Goal: Task Accomplishment & Management: Manage account settings

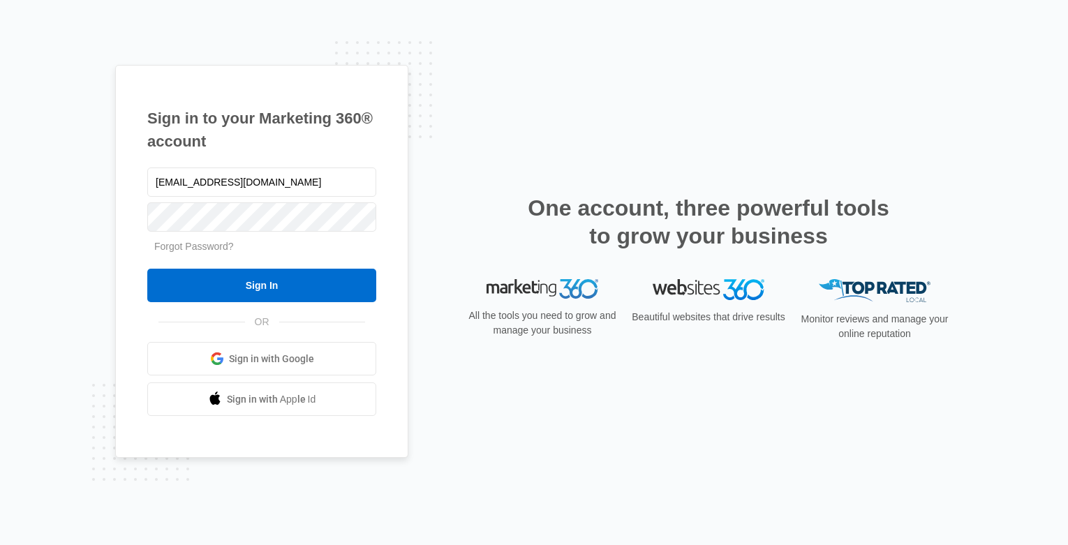
type input "help@trustandestateslawyers.com"
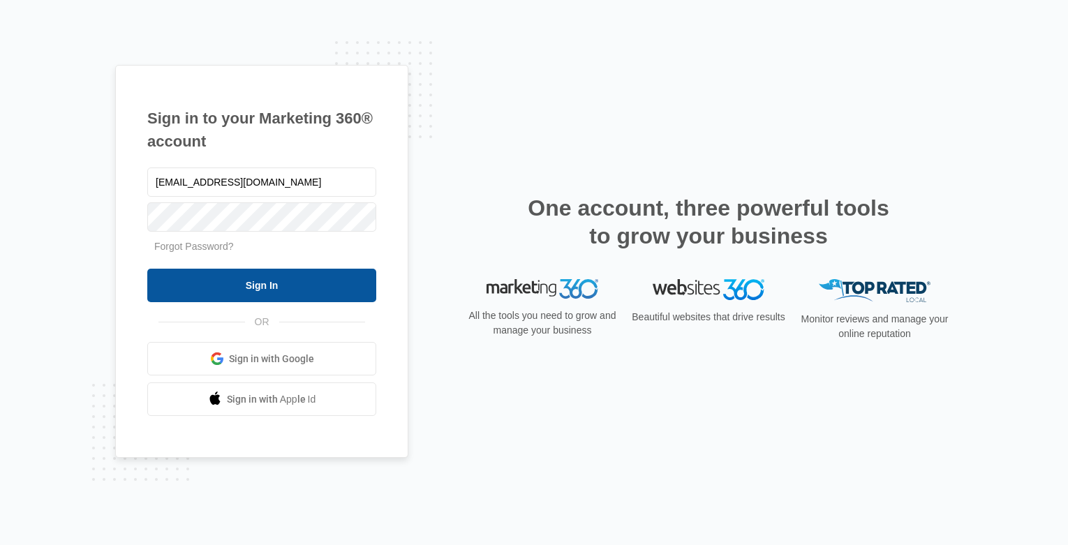
click at [215, 292] on input "Sign In" at bounding box center [261, 286] width 229 height 34
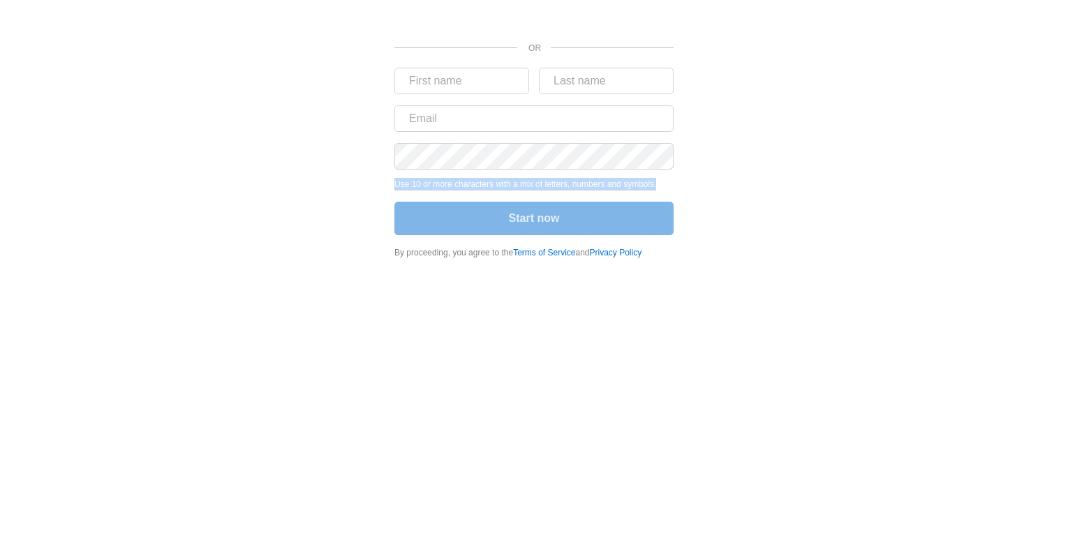
drag, startPoint x: 372, startPoint y: 186, endPoint x: 711, endPoint y: 190, distance: 338.6
click at [711, 190] on div "OR Use 10 or more characters with a mix of letters, numbers and symbols. Start …" at bounding box center [534, 133] width 838 height 267
click at [723, 197] on div "OR Use 10 or more characters with a mix of letters, numbers and symbols. Start …" at bounding box center [534, 133] width 838 height 267
